Goal: Information Seeking & Learning: Learn about a topic

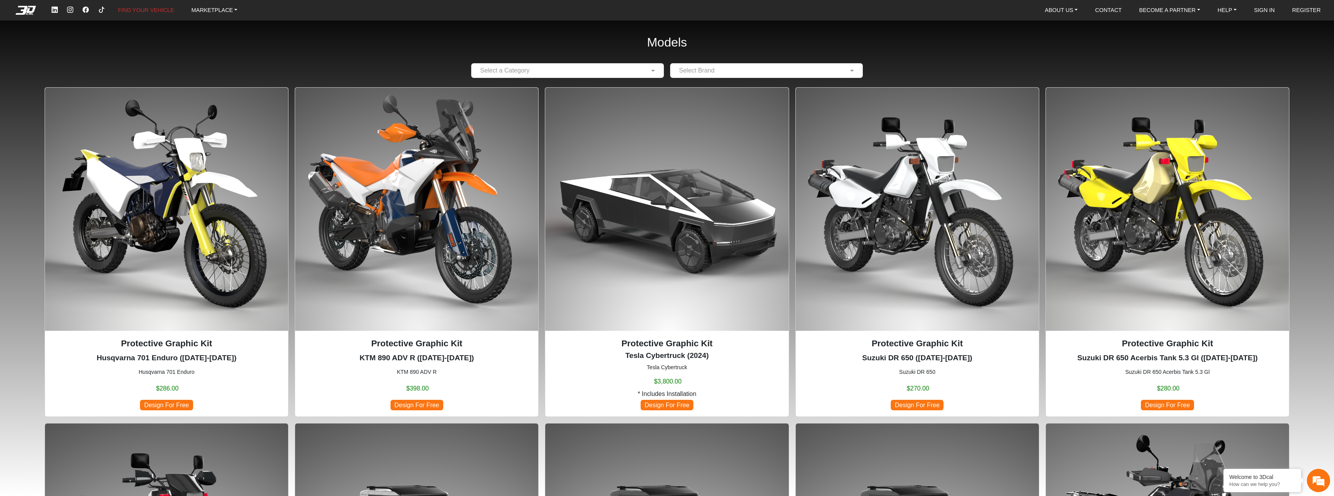
drag, startPoint x: 47, startPoint y: 309, endPoint x: 0, endPoint y: 76, distance: 238.1
click at [33, 14] on em at bounding box center [25, 10] width 31 height 9
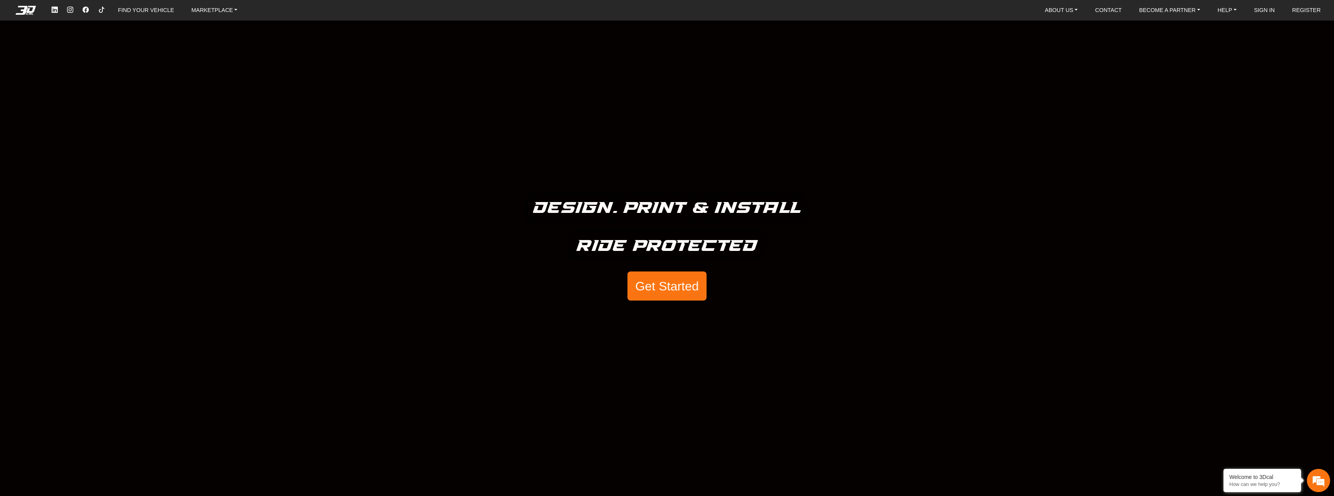
click at [664, 286] on button "Get Started" at bounding box center [667, 285] width 79 height 29
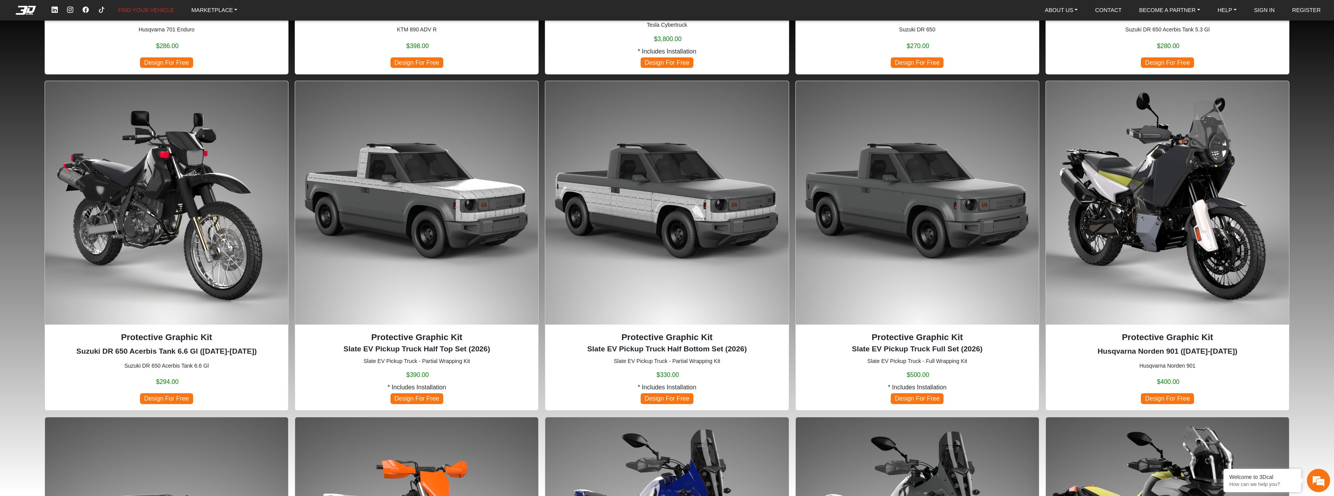
scroll to position [435, 0]
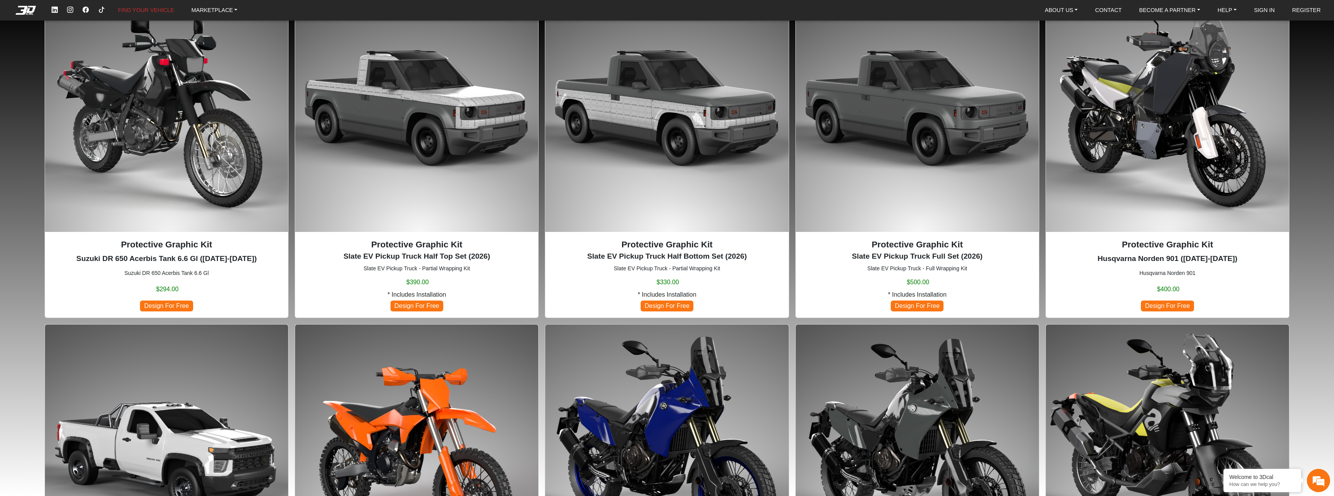
click at [34, 263] on div "Protective Graphic Kit Husqvarna 701 Enduro (2016-2024) Husqvarna 701 Enduro $2…" at bounding box center [667, 471] width 1285 height 1639
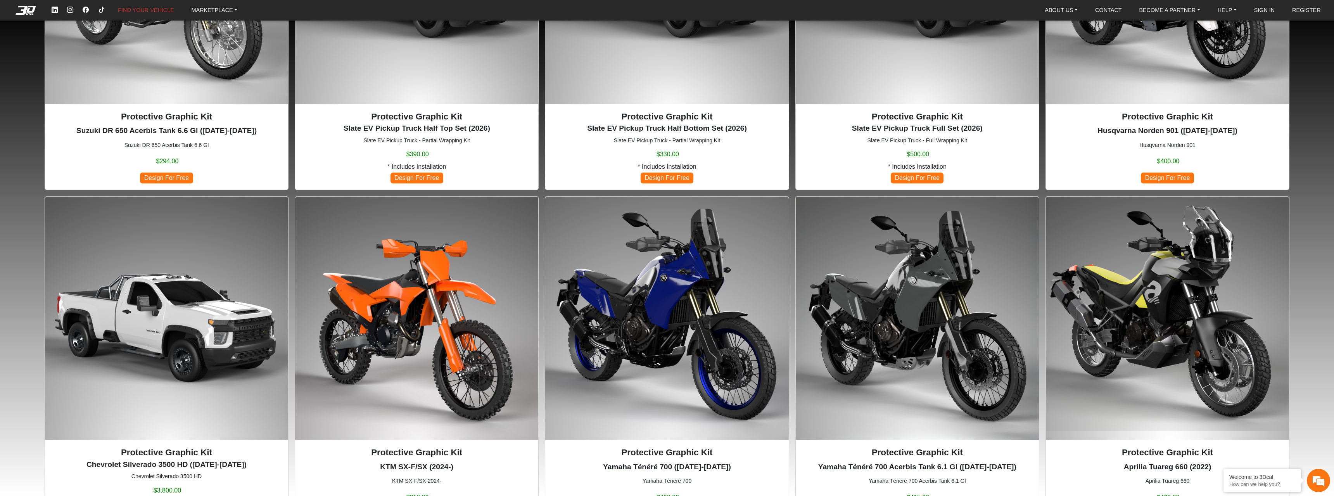
scroll to position [633, 0]
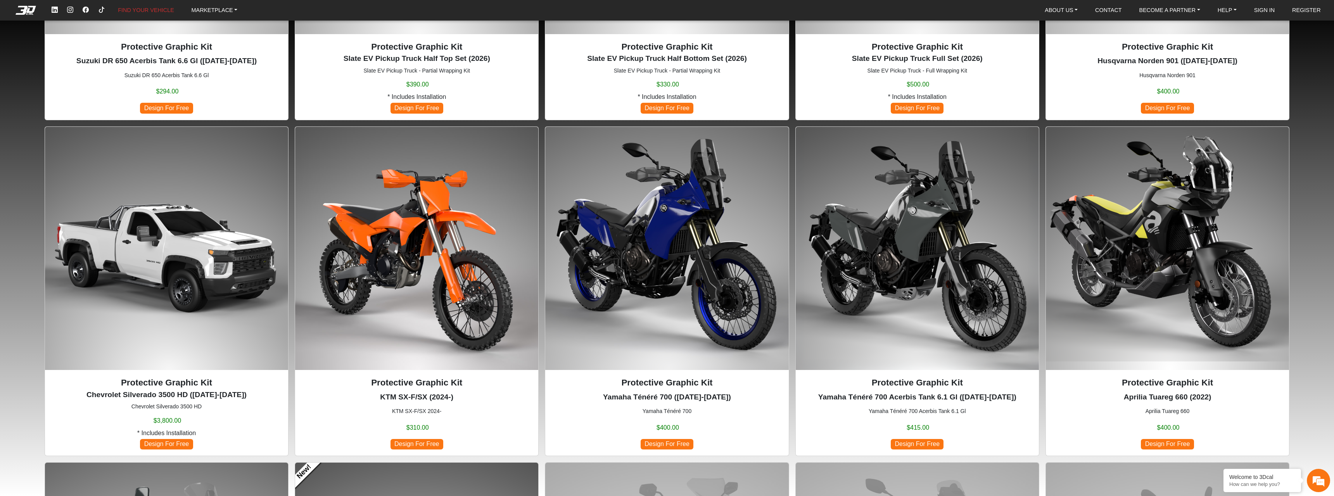
click at [674, 312] on img at bounding box center [666, 248] width 243 height 243
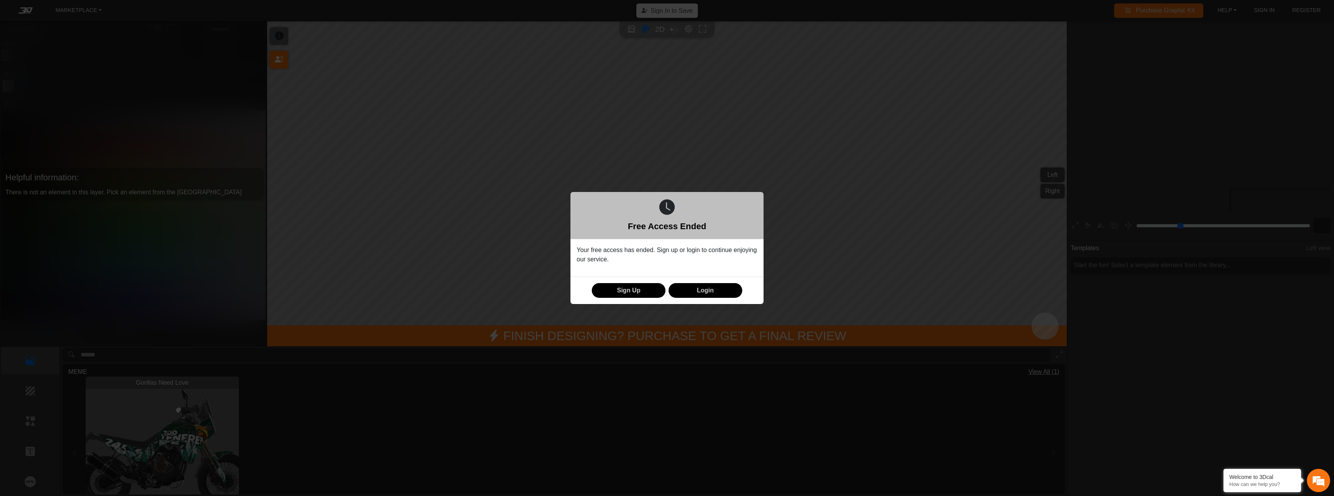
type input "*"
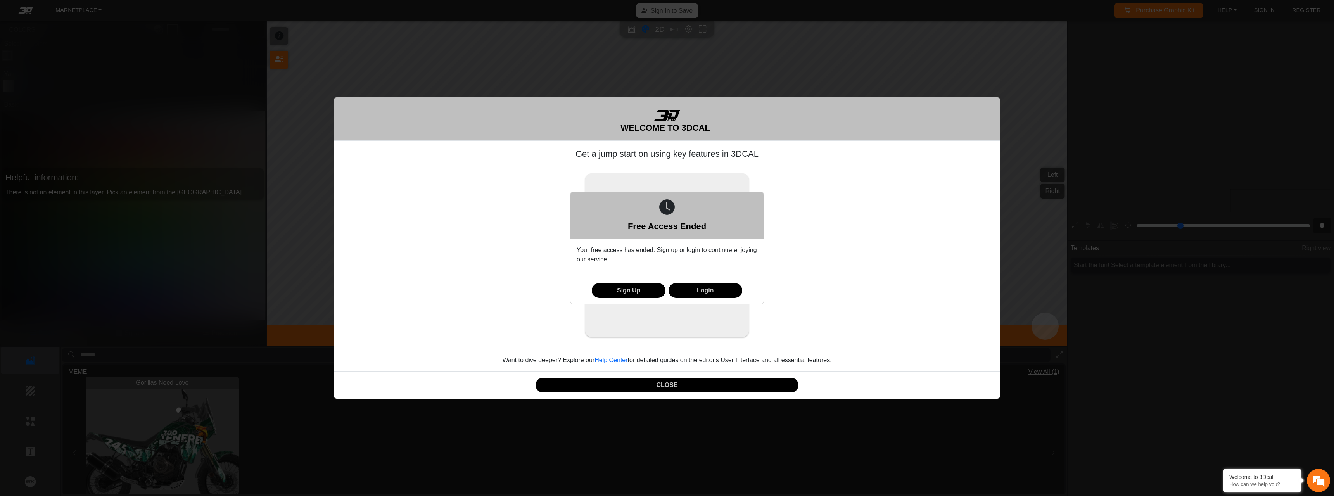
scroll to position [147, 108]
click at [639, 290] on button "Sign Up" at bounding box center [629, 290] width 74 height 15
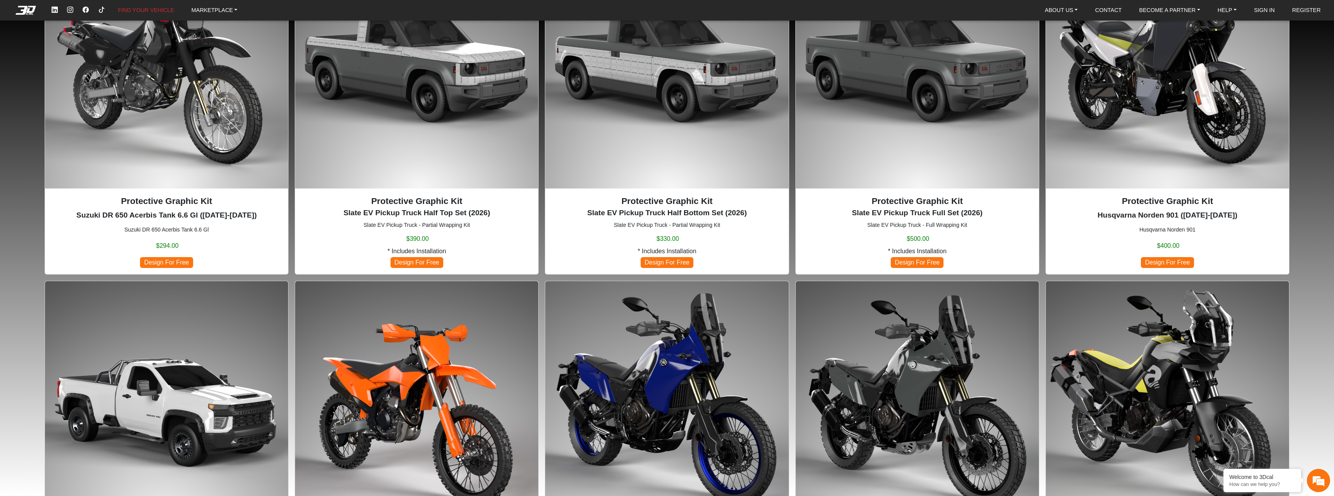
scroll to position [514, 0]
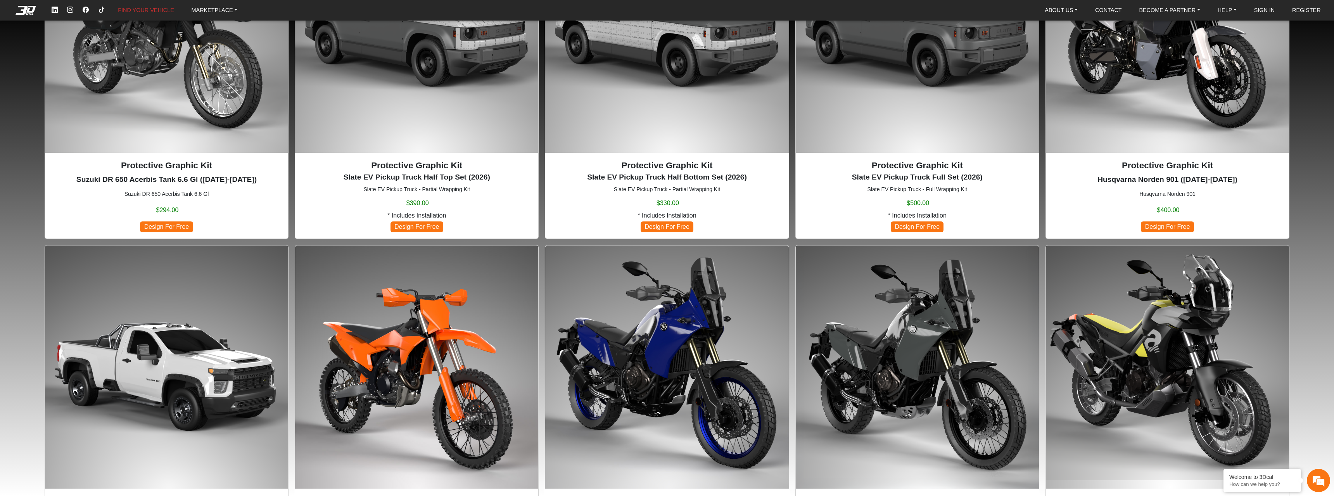
click at [688, 311] on img at bounding box center [666, 366] width 243 height 243
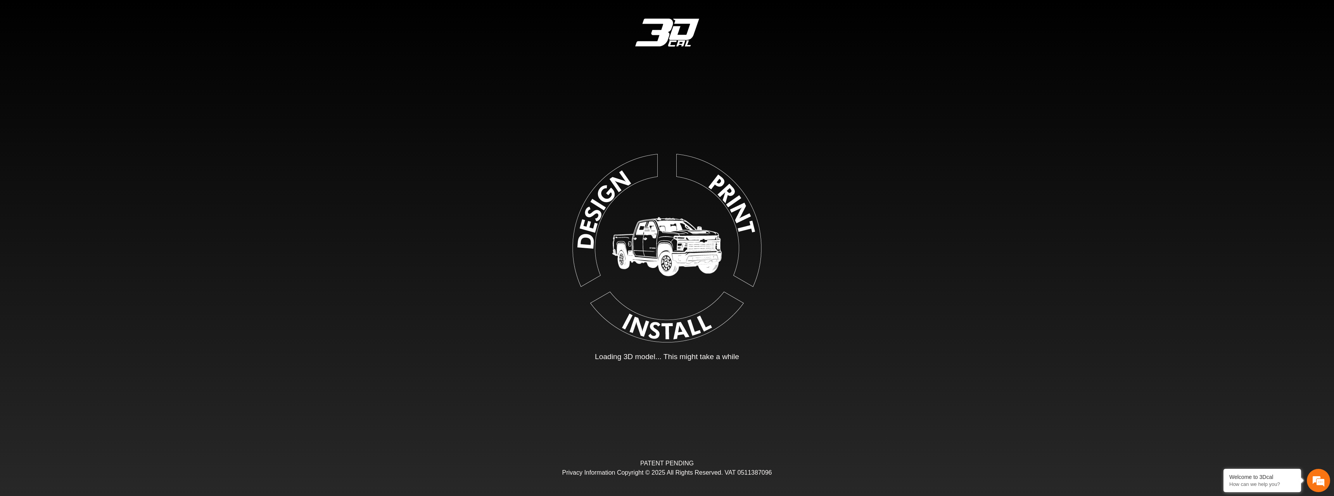
type input "*"
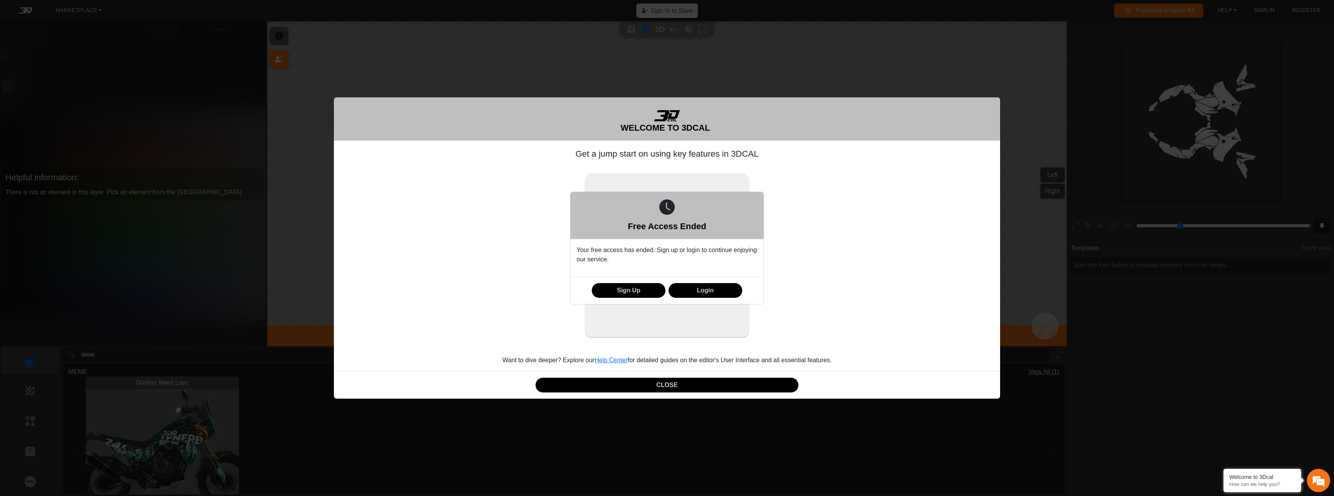
click at [252, 284] on div "Free Access Ended Your free access has ended. Sign up or login to continue enjo…" at bounding box center [667, 248] width 1334 height 496
click at [205, 286] on div "Free Access Ended Your free access has ended. Sign up or login to continue enjo…" at bounding box center [667, 248] width 1334 height 496
click at [650, 382] on div "Free Access Ended Your free access has ended. Sign up or login to continue enjo…" at bounding box center [667, 248] width 1334 height 496
click at [679, 384] on div "Free Access Ended Your free access has ended. Sign up or login to continue enjo…" at bounding box center [667, 248] width 1334 height 496
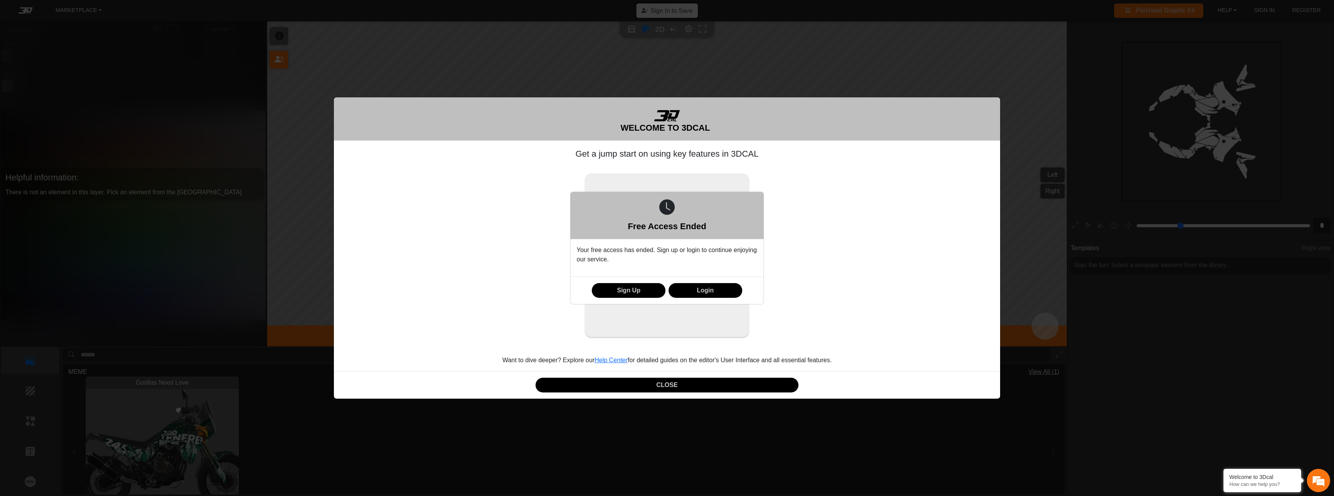
click at [664, 391] on div "Free Access Ended Your free access has ended. Sign up or login to continue enjo…" at bounding box center [667, 248] width 1334 height 496
click at [664, 388] on div "Free Access Ended Your free access has ended. Sign up or login to continue enjo…" at bounding box center [667, 248] width 1334 height 496
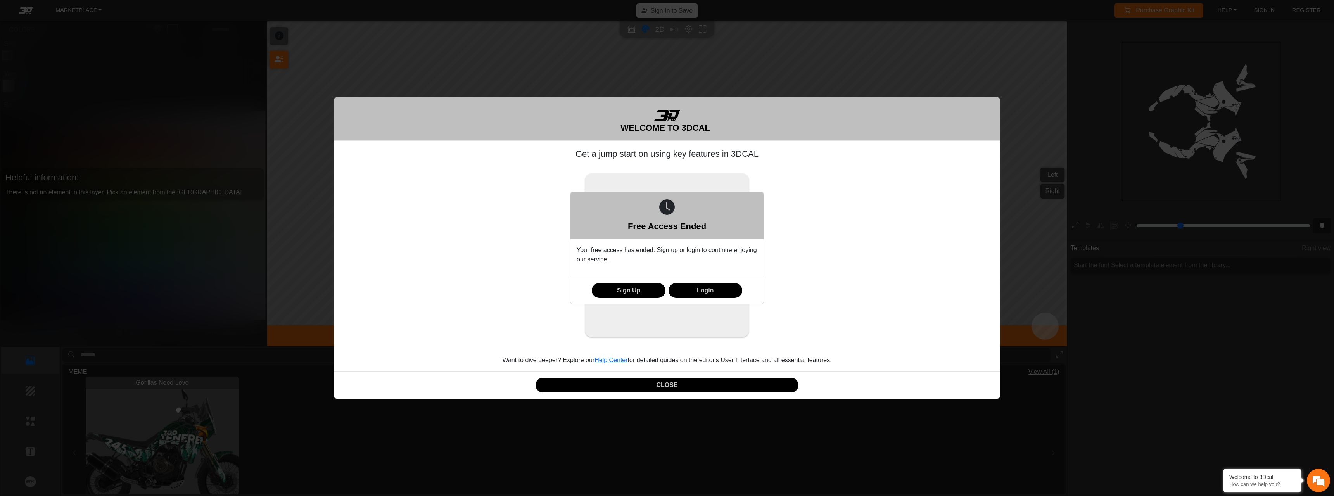
click at [664, 388] on div "Free Access Ended Your free access has ended. Sign up or login to continue enjo…" at bounding box center [667, 248] width 1334 height 496
click at [693, 288] on button "Login" at bounding box center [706, 290] width 74 height 15
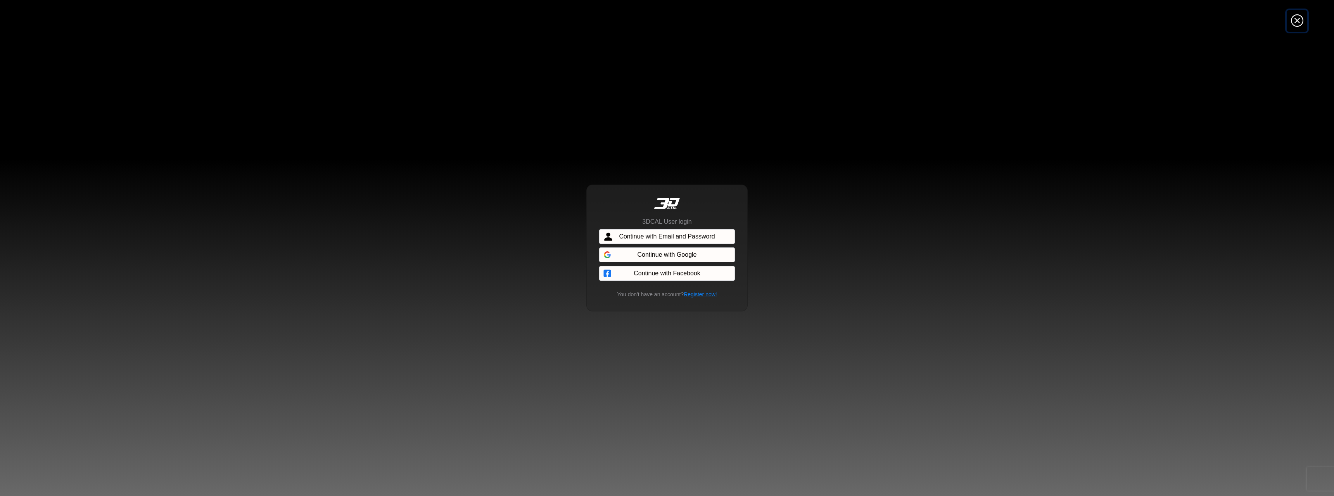
click at [1303, 17] on icon "Close" at bounding box center [1297, 21] width 12 height 14
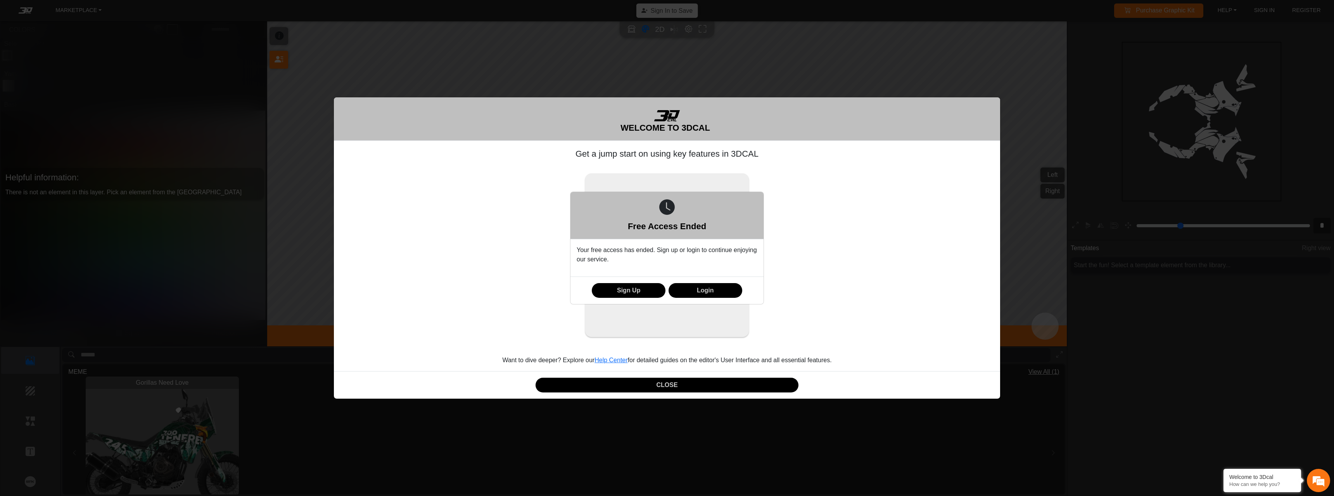
click at [669, 384] on div "Free Access Ended Your free access has ended. Sign up or login to continue enjo…" at bounding box center [667, 248] width 1334 height 496
click at [649, 292] on button "Sign Up" at bounding box center [629, 290] width 74 height 15
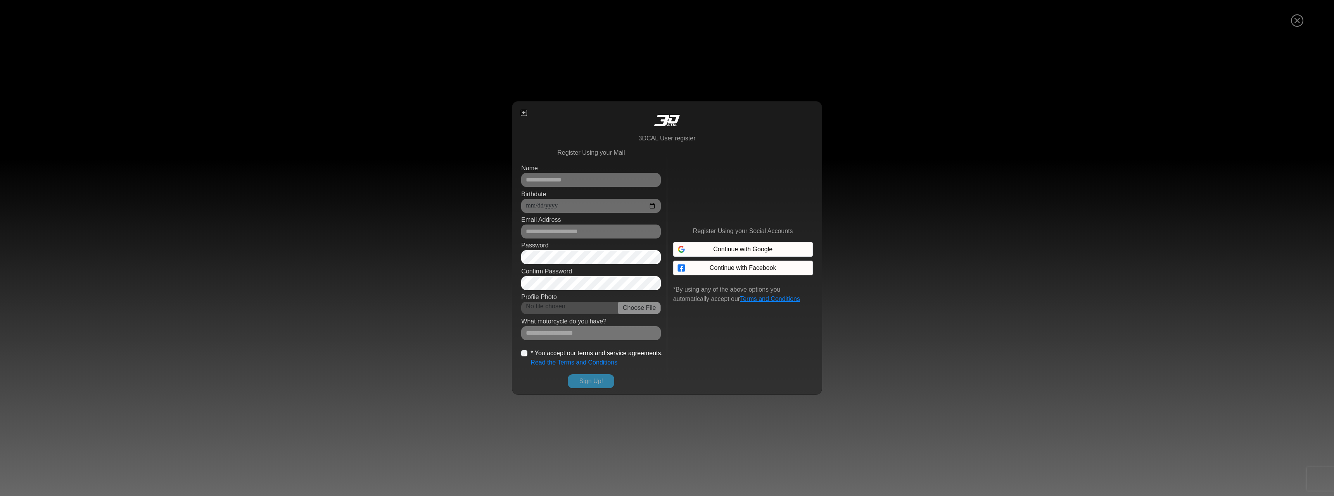
click at [531, 112] on link at bounding box center [667, 121] width 297 height 27
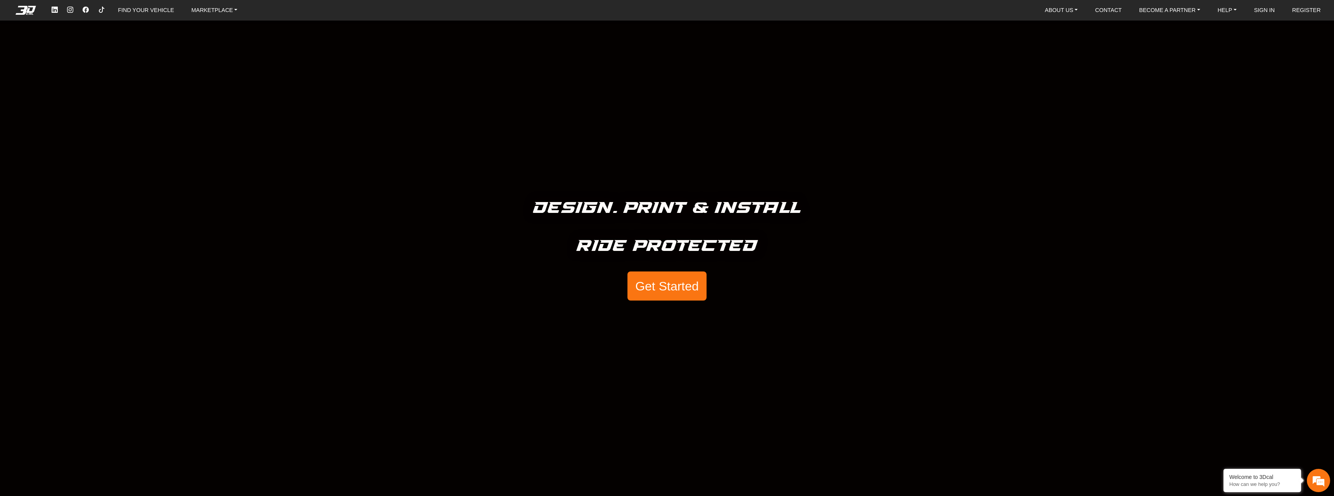
click at [651, 285] on button "Get Started" at bounding box center [667, 285] width 79 height 29
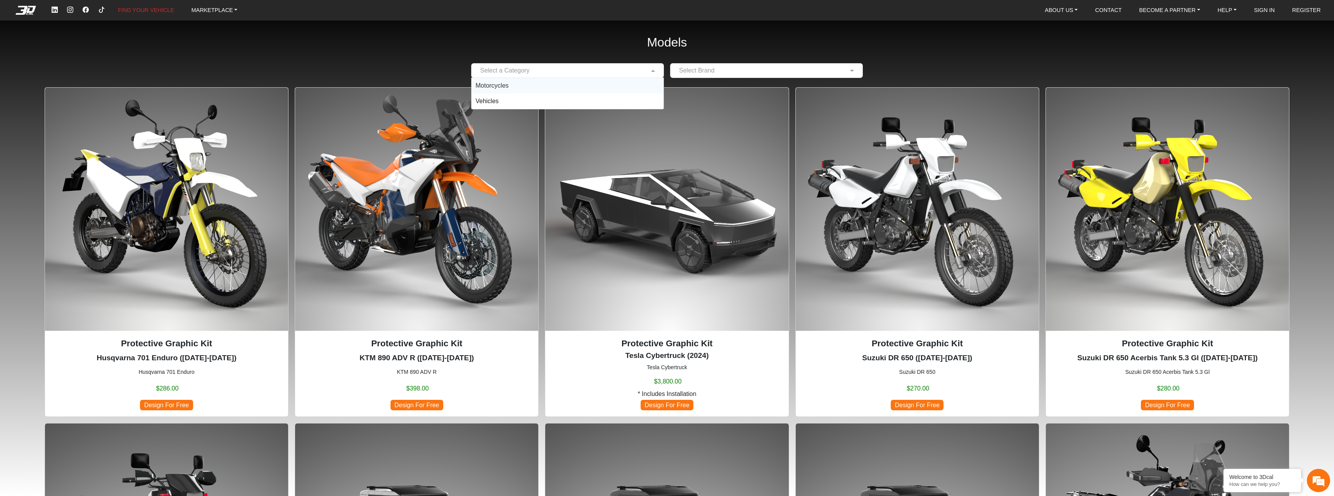
click at [652, 72] on span at bounding box center [654, 70] width 10 height 9
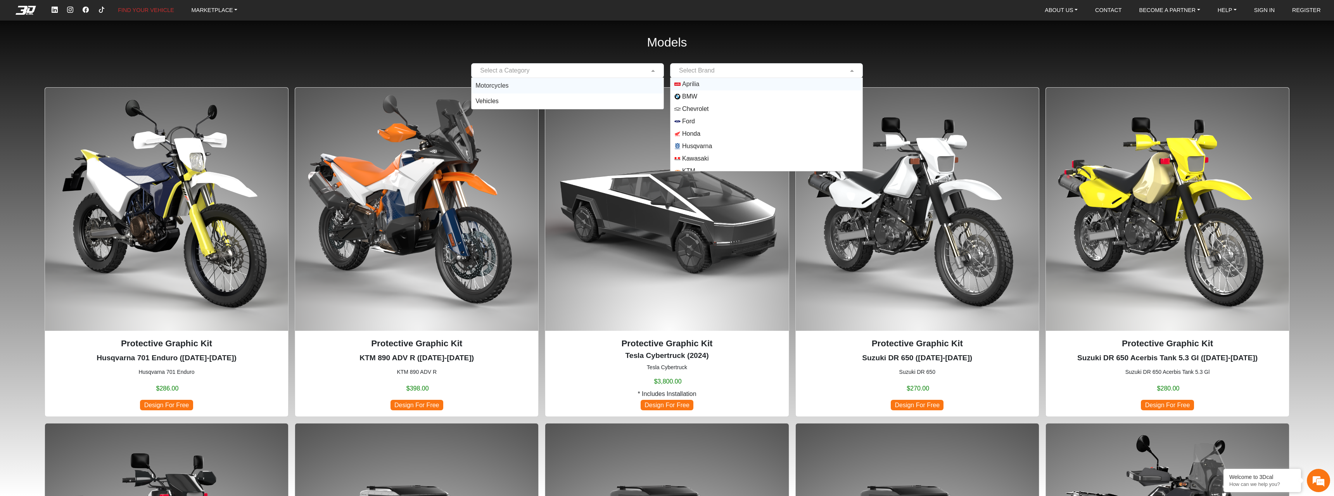
click at [710, 70] on input "text" at bounding box center [758, 70] width 169 height 9
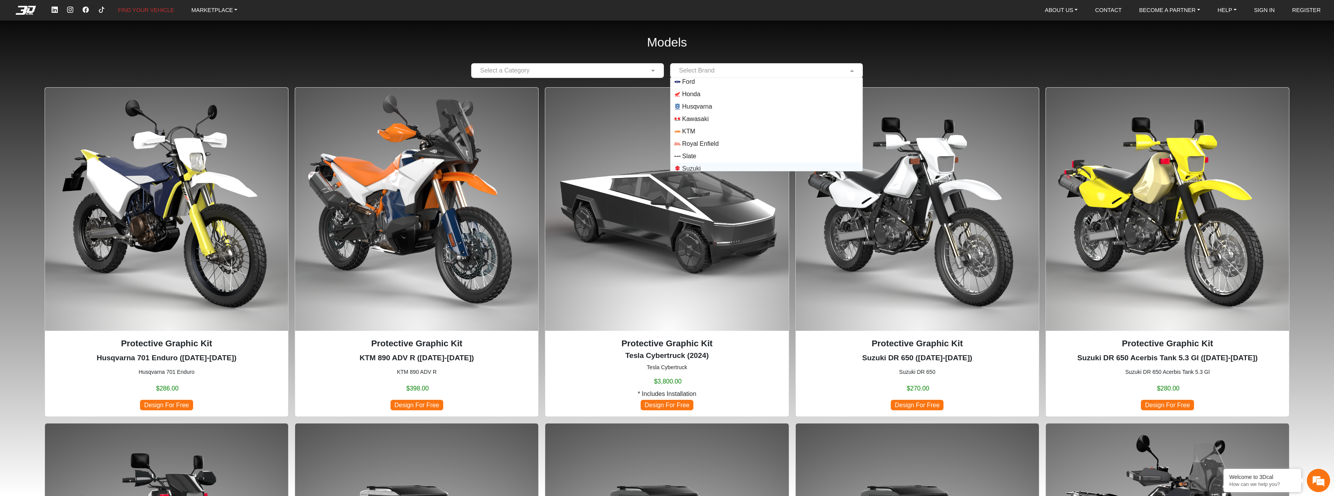
scroll to position [68, 0]
click at [696, 164] on span "Yamaha" at bounding box center [693, 164] width 22 height 9
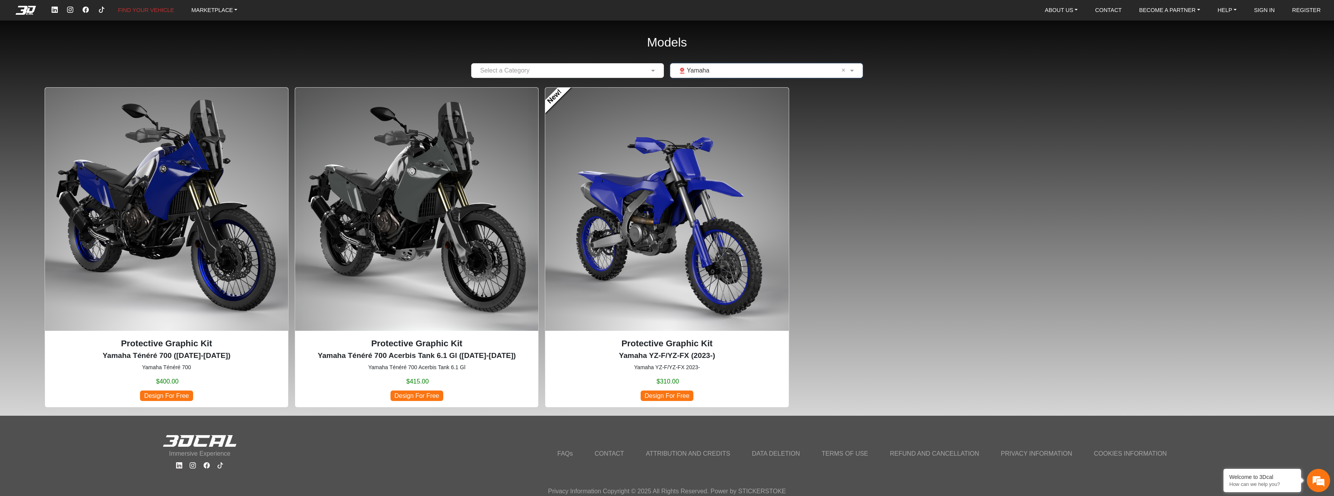
click at [187, 200] on img at bounding box center [166, 209] width 243 height 243
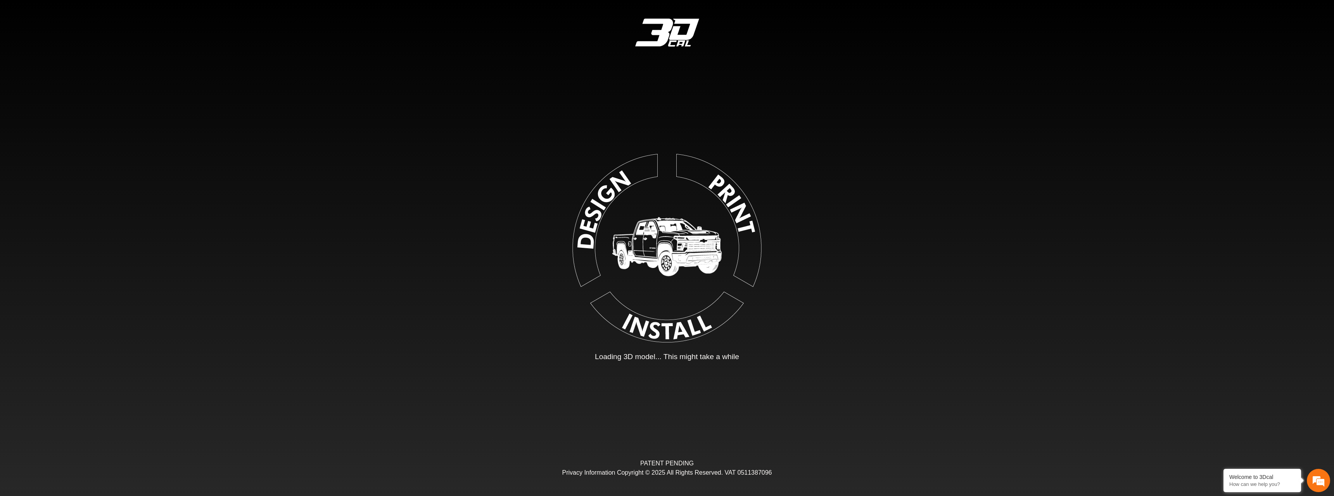
type input "*"
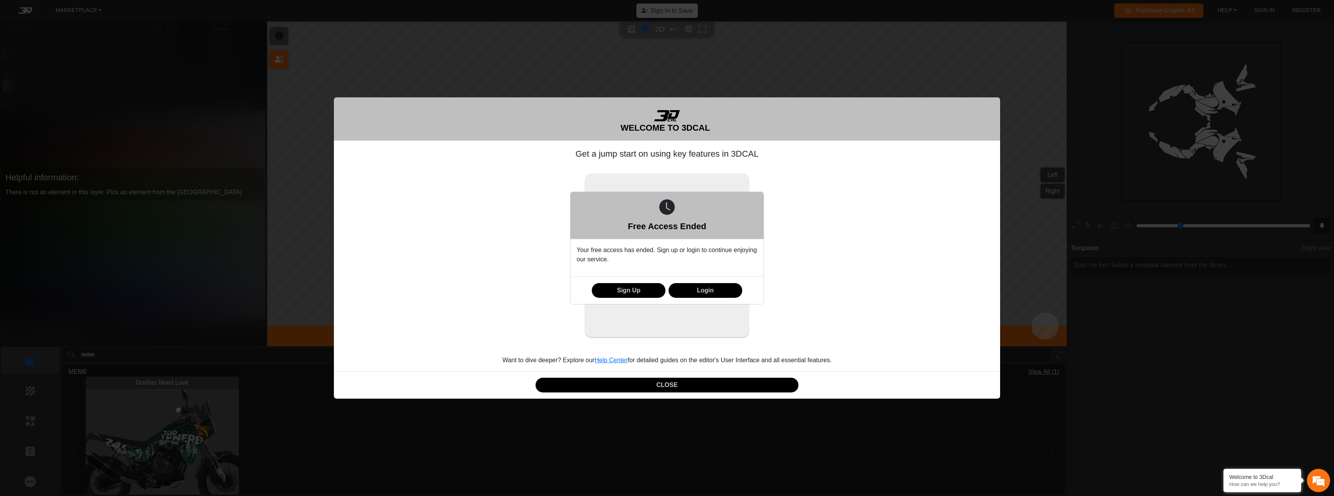
click at [1155, 100] on div "Free Access Ended Your free access has ended. Sign up or login to continue enjo…" at bounding box center [667, 248] width 1334 height 496
drag, startPoint x: 1161, startPoint y: 100, endPoint x: 1210, endPoint y: 80, distance: 53.0
click at [1162, 100] on div "Free Access Ended Your free access has ended. Sign up or login to continue enjo…" at bounding box center [667, 248] width 1334 height 496
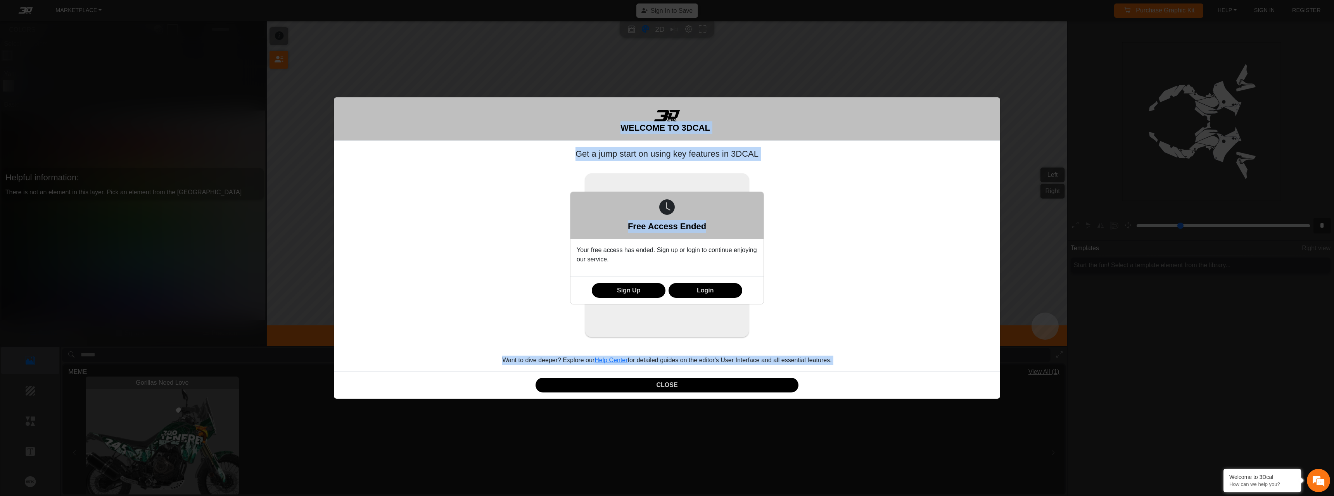
drag, startPoint x: 1240, startPoint y: 39, endPoint x: 1235, endPoint y: 16, distance: 23.4
click at [1238, 28] on div "Free Access Ended Your free access has ended. Sign up or login to continue enjo…" at bounding box center [667, 248] width 1334 height 496
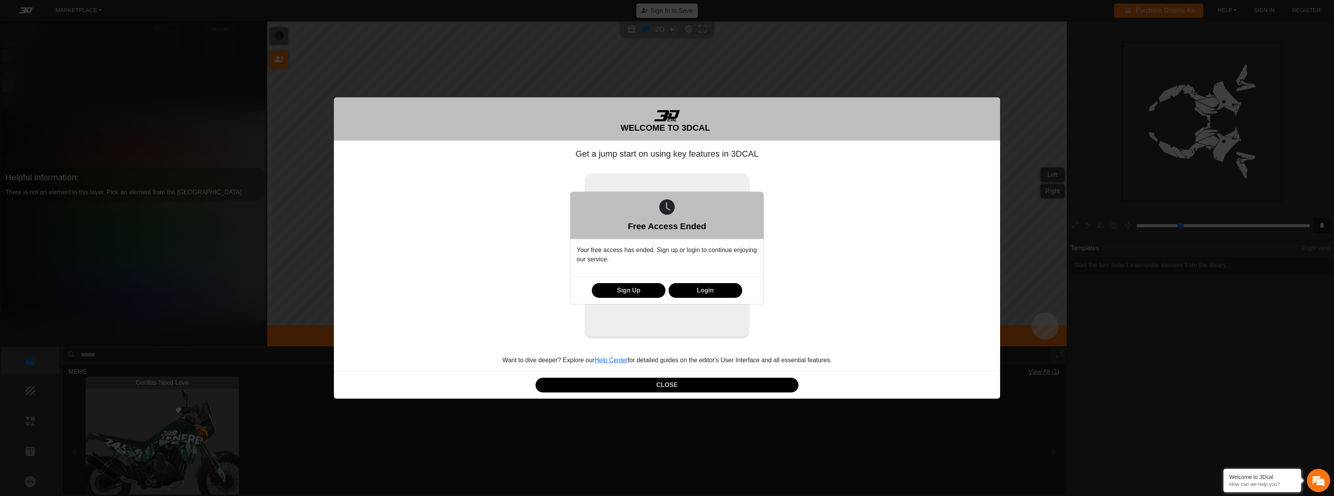
click at [1233, 10] on div "Free Access Ended Your free access has ended. Sign up or login to continue enjo…" at bounding box center [667, 248] width 1334 height 496
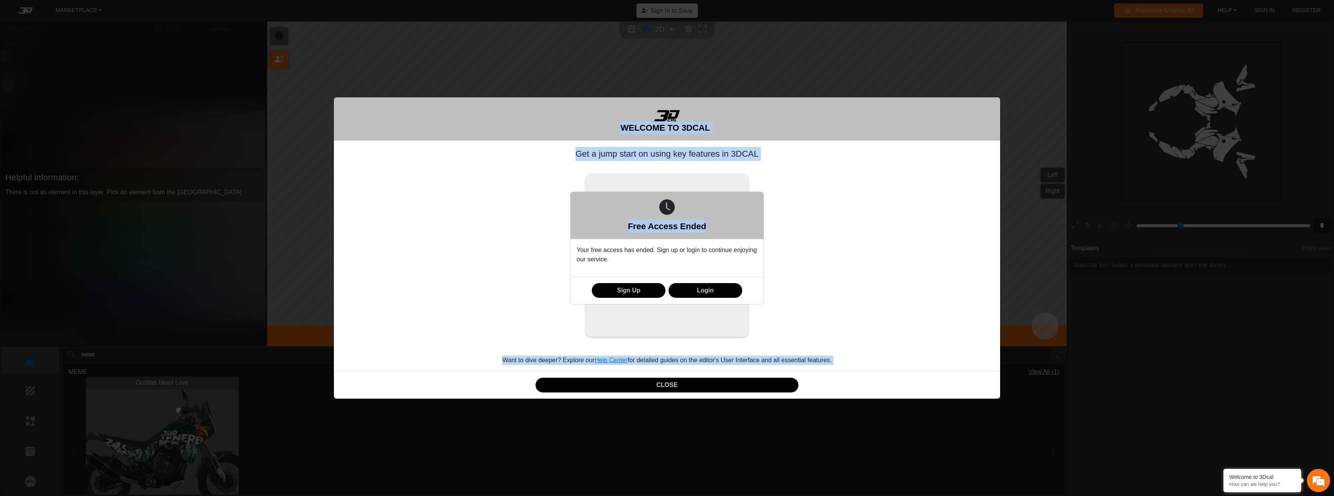
click at [731, 143] on div "Free Access Ended Your free access has ended. Sign up or login to continue enjo…" at bounding box center [667, 248] width 1334 height 496
